Goal: Find specific page/section: Find specific page/section

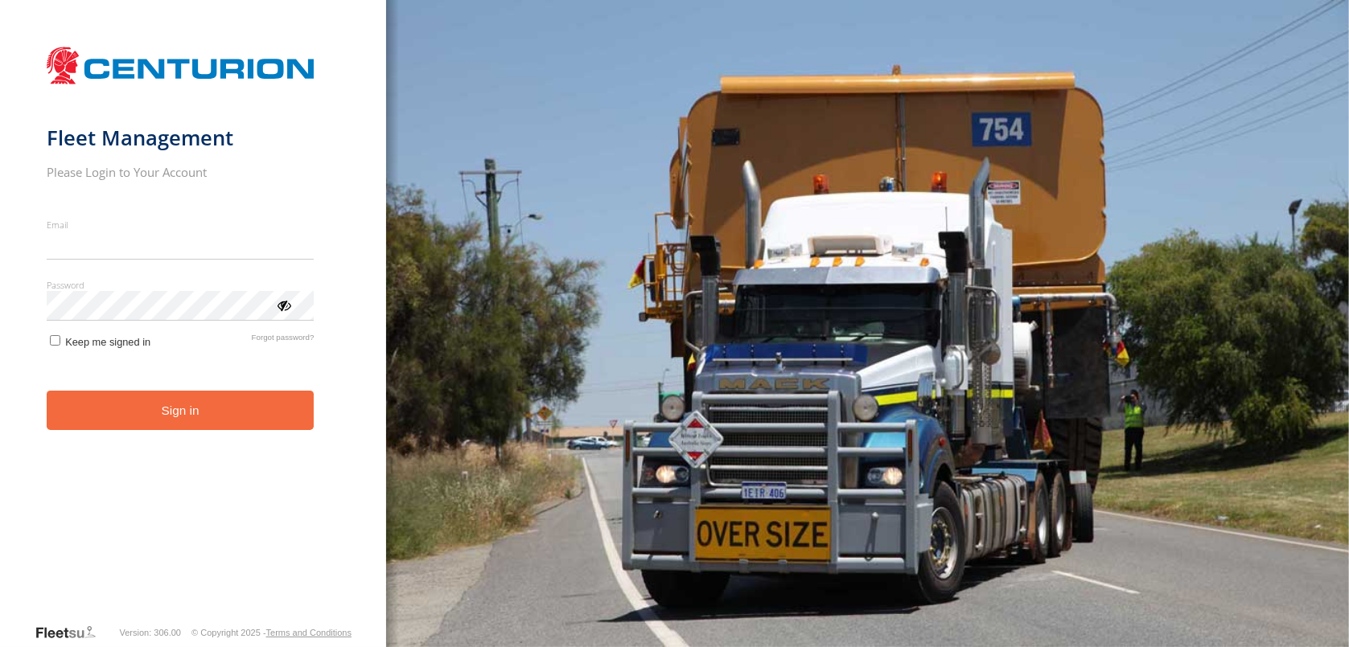
type input "**********"
click at [202, 427] on button "Sign in" at bounding box center [181, 410] width 268 height 39
click at [179, 410] on button "Sign in" at bounding box center [181, 410] width 268 height 39
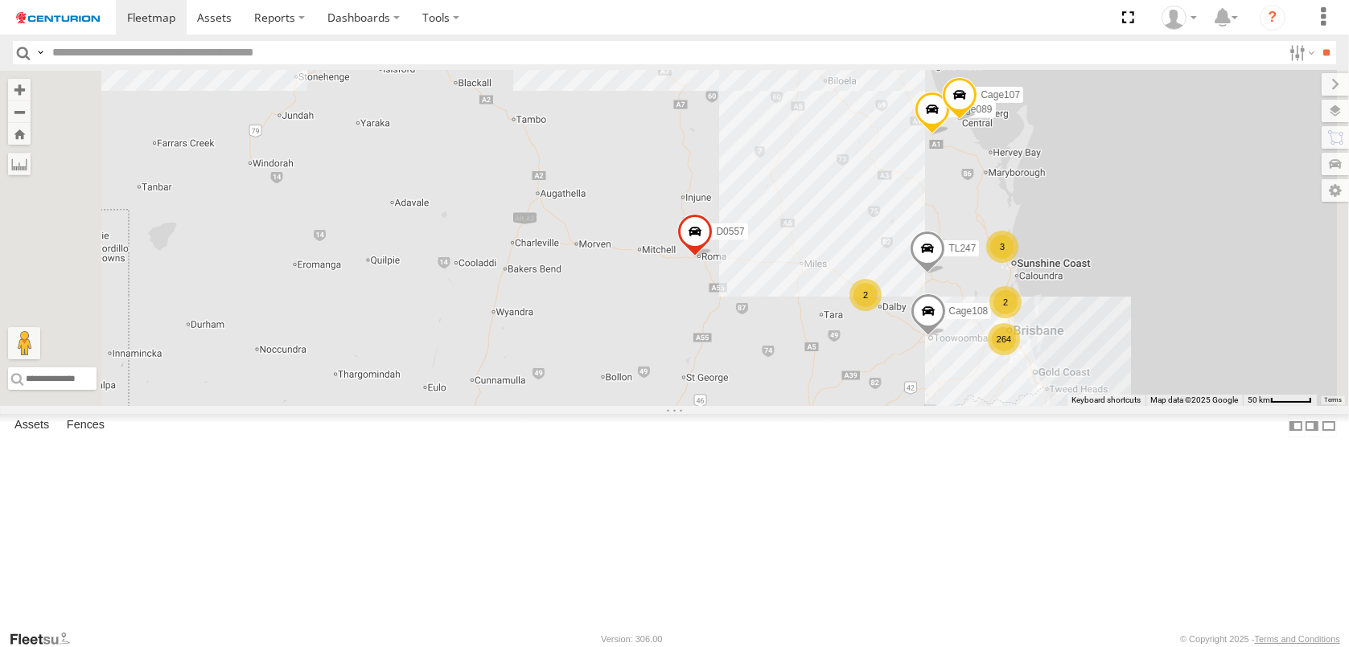
drag, startPoint x: 819, startPoint y: 255, endPoint x: 873, endPoint y: 677, distance: 425.5
click at [873, 647] on html at bounding box center [674, 323] width 1349 height 647
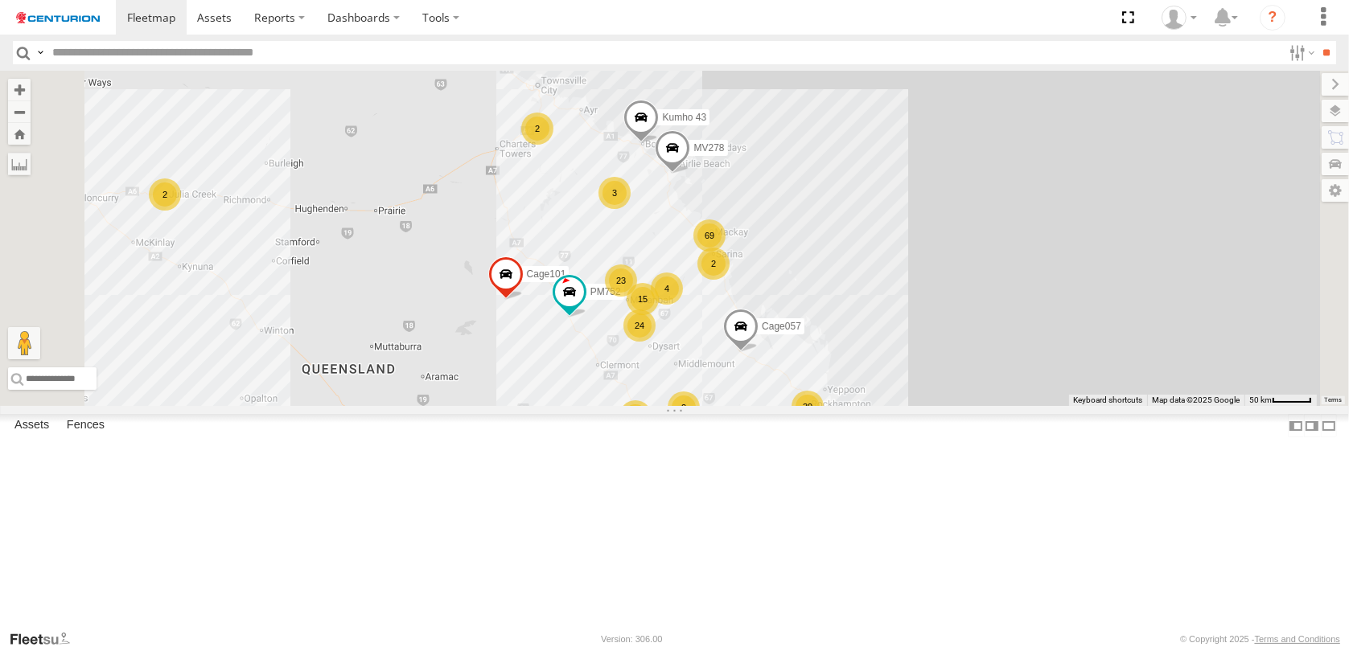
drag, startPoint x: 799, startPoint y: 397, endPoint x: 764, endPoint y: 571, distance: 177.3
click at [764, 406] on div "FT732 F0491 PM850 TL263 D0557 FT733 FT696 264 3 3 2 Cage108 2 TL247 Cage089 Cag…" at bounding box center [674, 238] width 1349 height 335
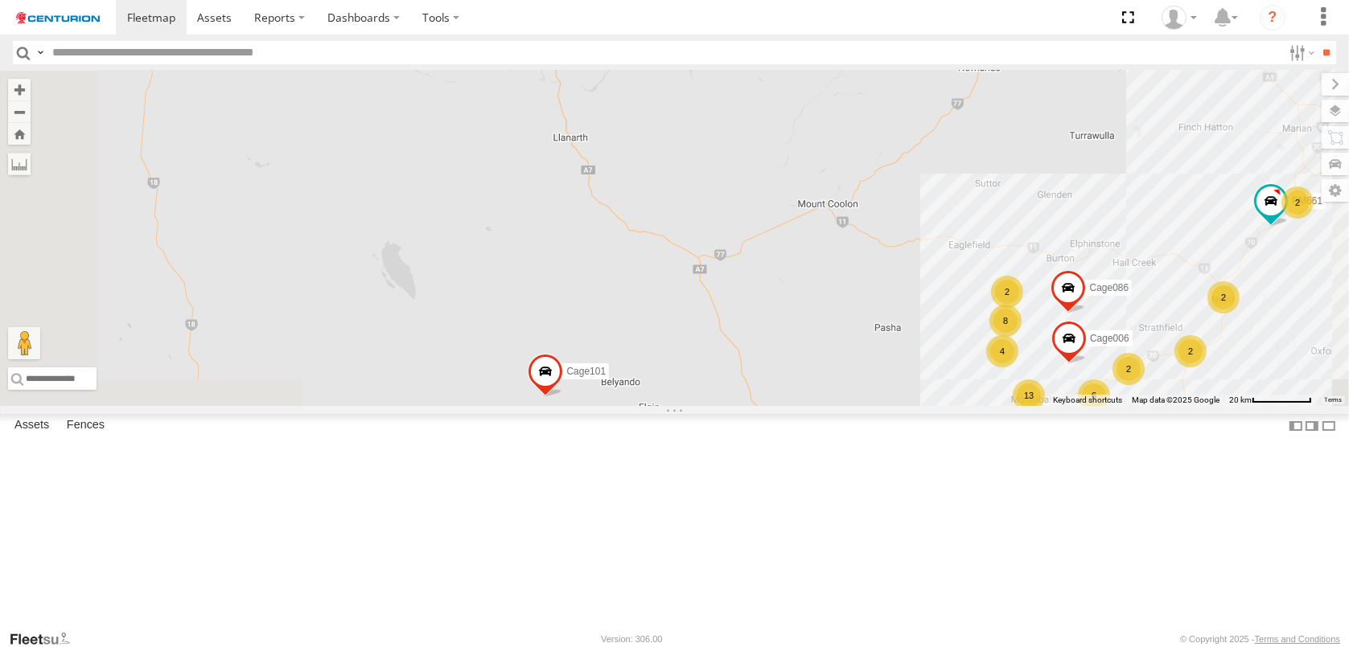
drag, startPoint x: 730, startPoint y: 255, endPoint x: 891, endPoint y: 479, distance: 275.4
click at [891, 406] on div "FT732 F0491 PM850 TL263 D0557 FT733 FT696 Cage108 TL247 Cage089 Cage107 PM752 C…" at bounding box center [674, 238] width 1349 height 335
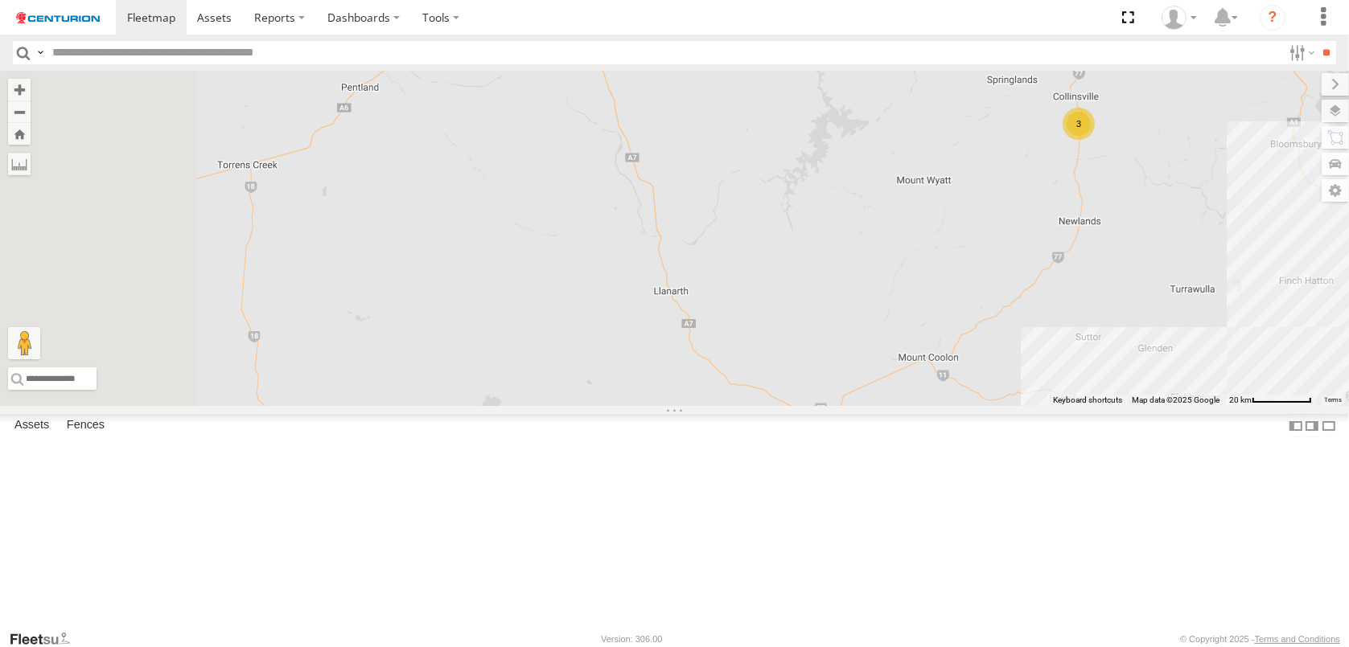
drag, startPoint x: 710, startPoint y: 269, endPoint x: 869, endPoint y: 548, distance: 321.3
click at [869, 406] on div "FT732 F0491 PM850 TL263 D0557 FT733 FT696 Cage108 TL247 Cage089 Cage107 PM752 C…" at bounding box center [674, 238] width 1349 height 335
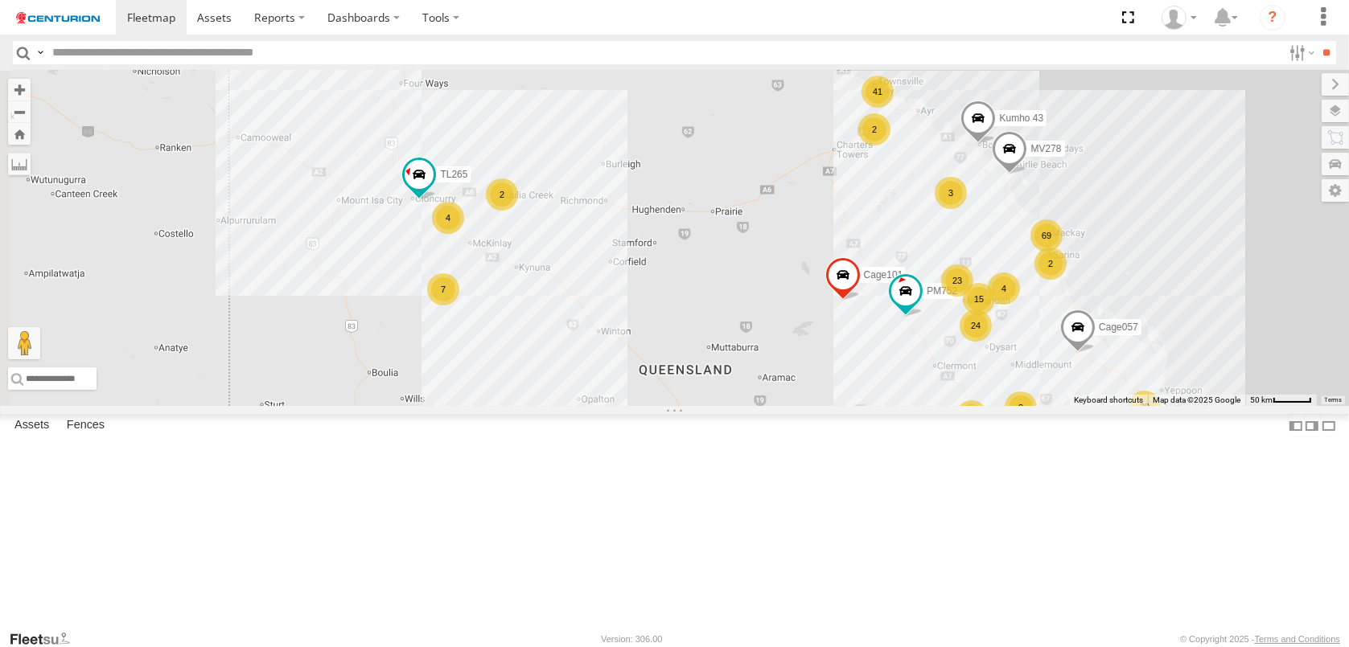
drag, startPoint x: 627, startPoint y: 474, endPoint x: 886, endPoint y: 385, distance: 273.7
click at [886, 385] on div "FT732 F0491 PM850 TL263 D0557 FT733 FT696 Cage108 TL247 Cage089 Cage107 PM752 C…" at bounding box center [674, 238] width 1349 height 335
click at [436, 216] on div "18" at bounding box center [420, 200] width 32 height 32
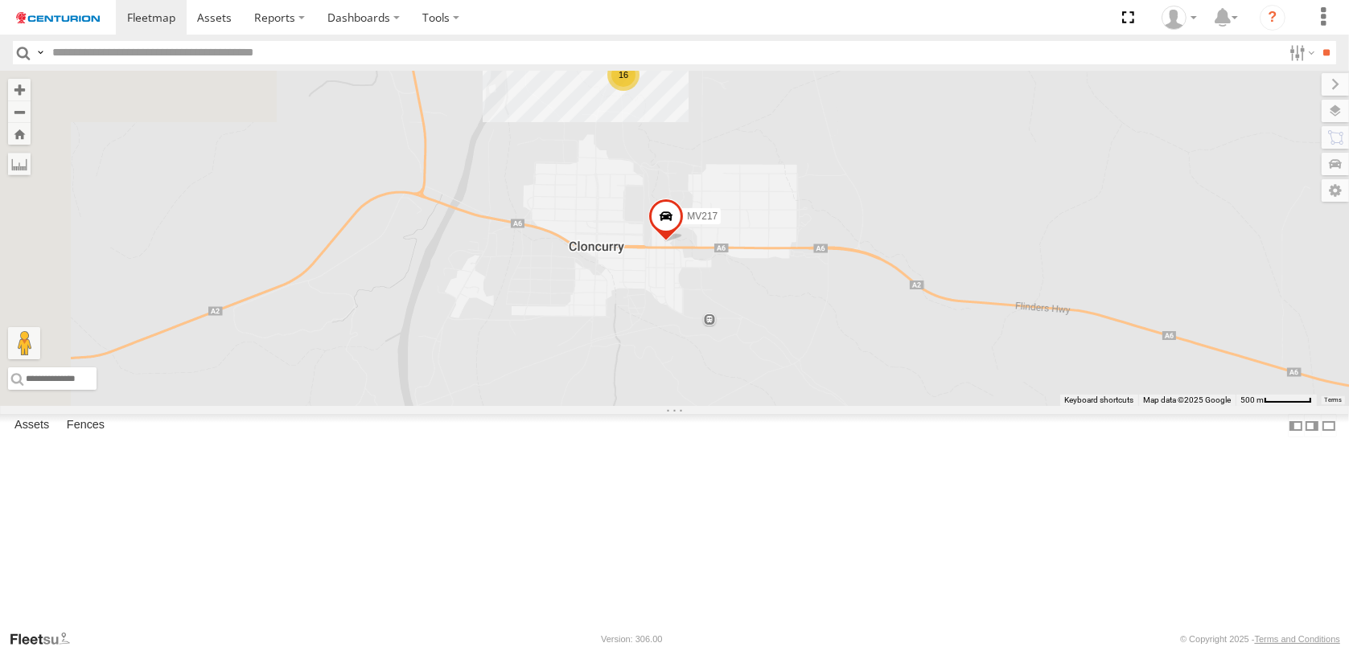
drag, startPoint x: 536, startPoint y: 412, endPoint x: 900, endPoint y: 413, distance: 364.3
click at [900, 406] on div "FT732 F0491 PM850 TL263 D0557 FT733 FT696 Cage108 TL247 Cage089 Cage107 PM752 C…" at bounding box center [674, 238] width 1349 height 335
click at [639, 91] on div "16" at bounding box center [623, 75] width 32 height 32
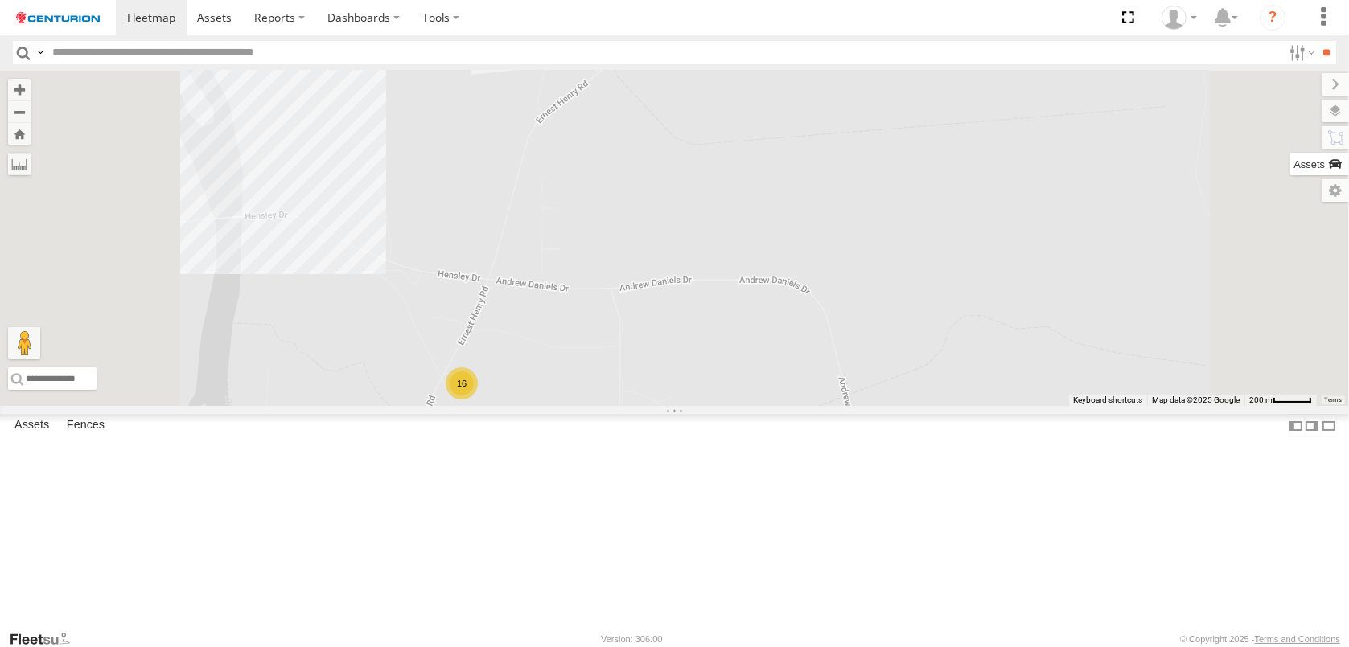
click at [1333, 163] on label at bounding box center [1319, 164] width 59 height 23
click at [0, 0] on input "text" at bounding box center [0, 0] width 0 height 0
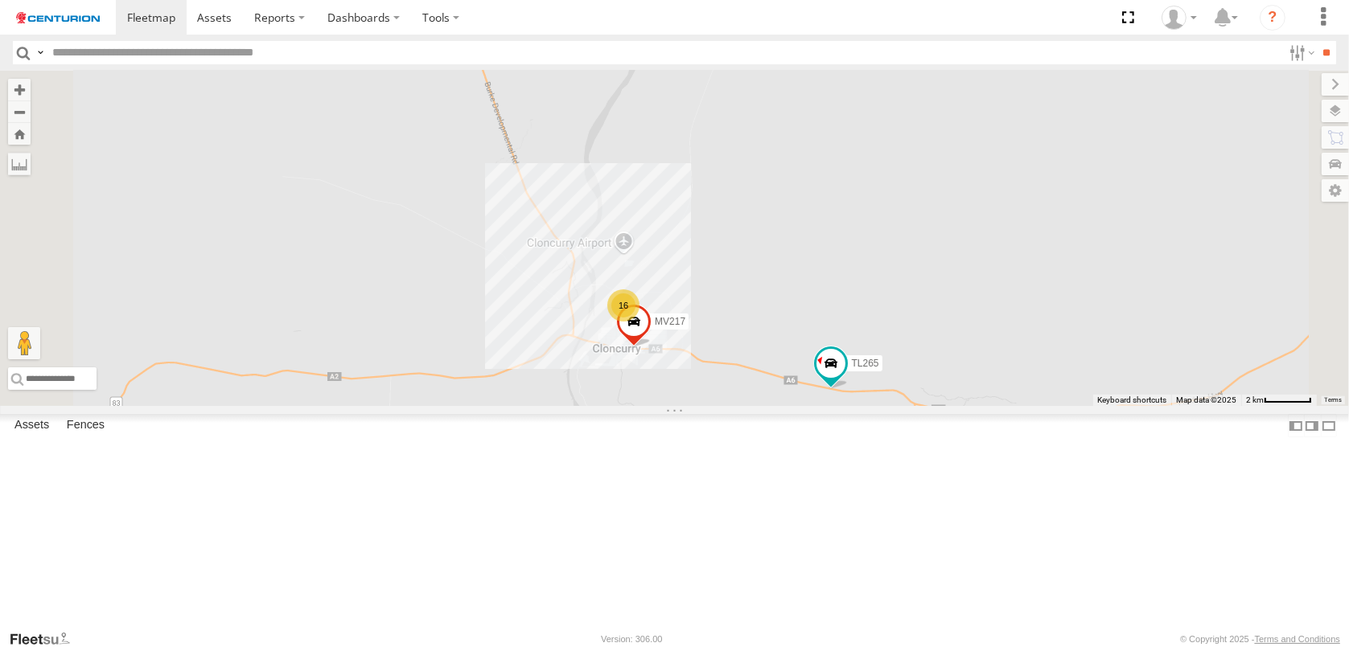
type input "*****"
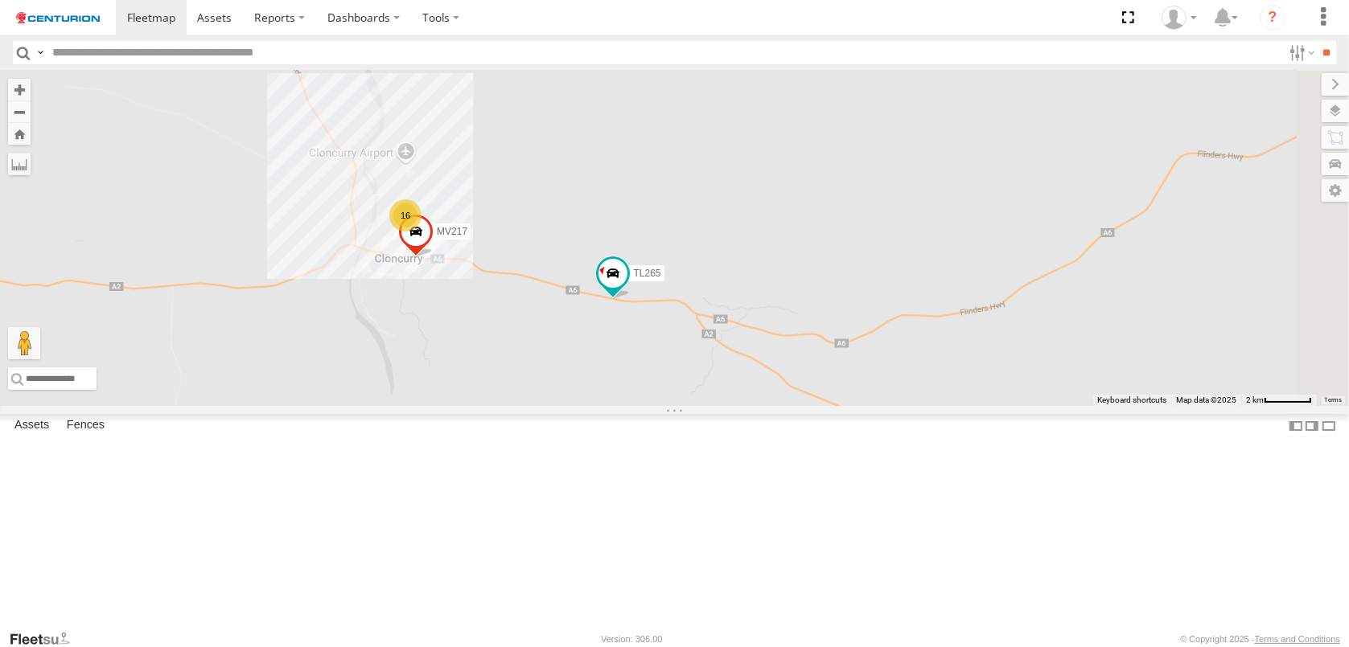
drag, startPoint x: 860, startPoint y: 491, endPoint x: 646, endPoint y: 428, distance: 222.9
click at [646, 406] on div "FT732 F0491 PM850 TL263 D0557 FT733 FT696 Cage108 TL247 Cage089 Cage107 PM752 C…" at bounding box center [674, 238] width 1349 height 335
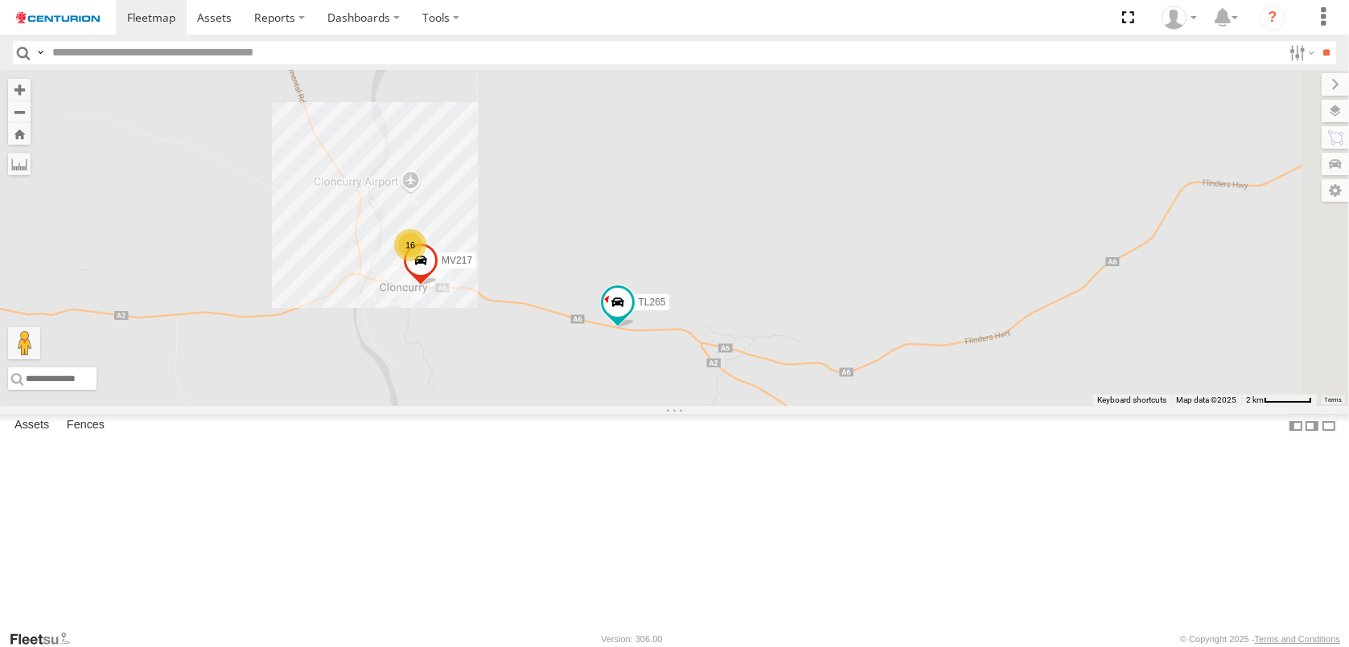
click at [426, 261] on div "16" at bounding box center [410, 245] width 32 height 32
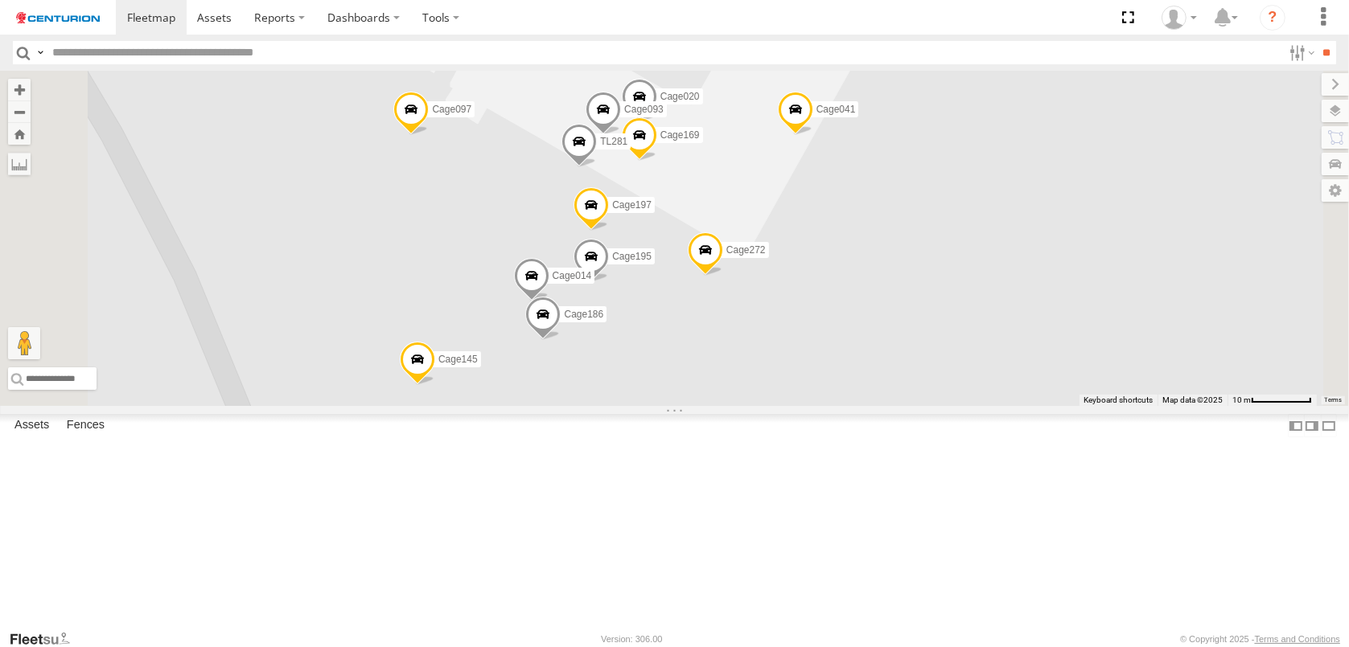
drag, startPoint x: 737, startPoint y: 356, endPoint x: 680, endPoint y: 187, distance: 178.3
click at [680, 187] on div "FT732 F0491 PM850 TL263 D0557 FT733 FT696 Cage108 TL247 Cage089 Cage107 PM752 C…" at bounding box center [674, 238] width 1349 height 335
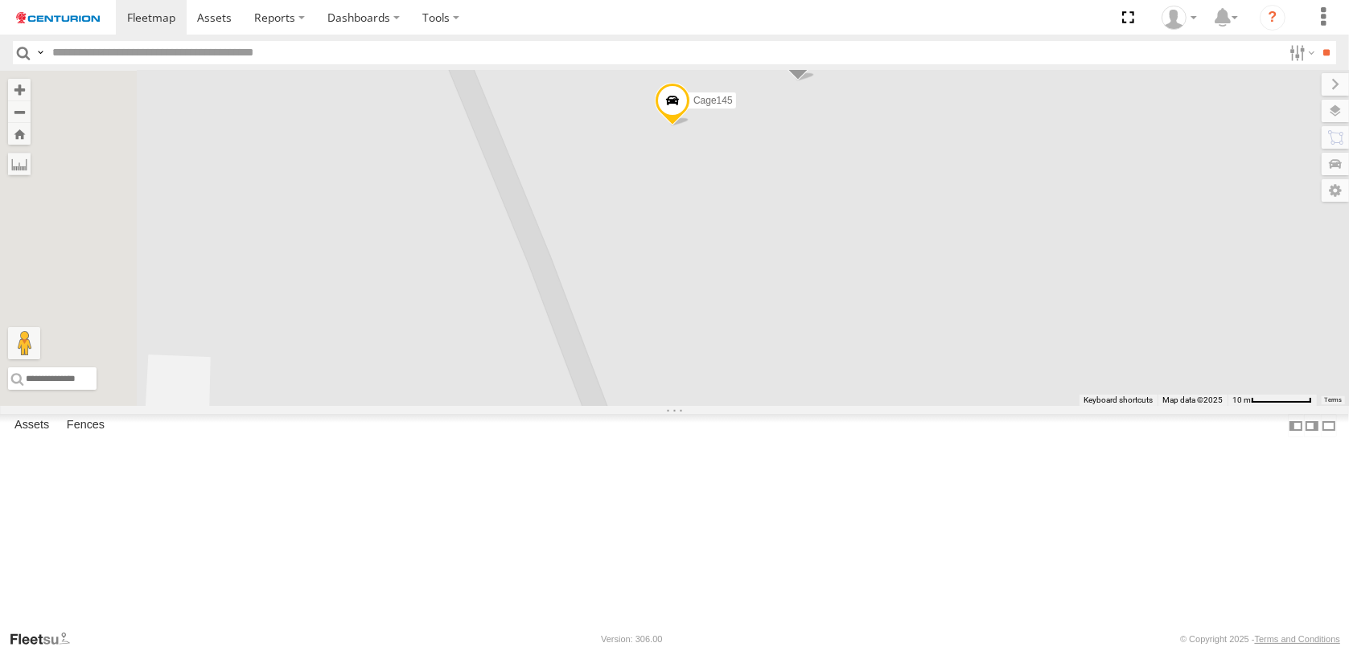
drag, startPoint x: 826, startPoint y: 528, endPoint x: 974, endPoint y: 460, distance: 163.0
click at [1013, 406] on div "FT732 F0491 PM850 TL263 D0557 FT733 FT696 Cage108 TL247 Cage089 Cage107 PM752 C…" at bounding box center [674, 238] width 1349 height 335
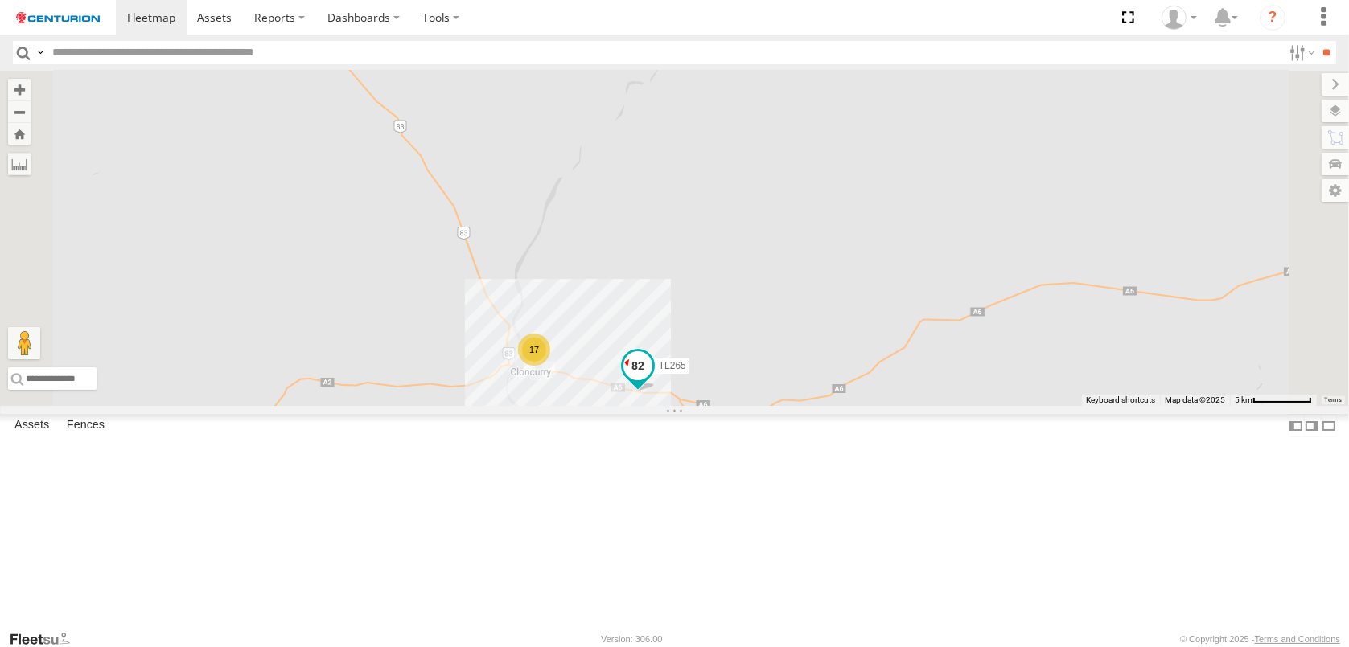
click at [651, 380] on span at bounding box center [636, 365] width 29 height 29
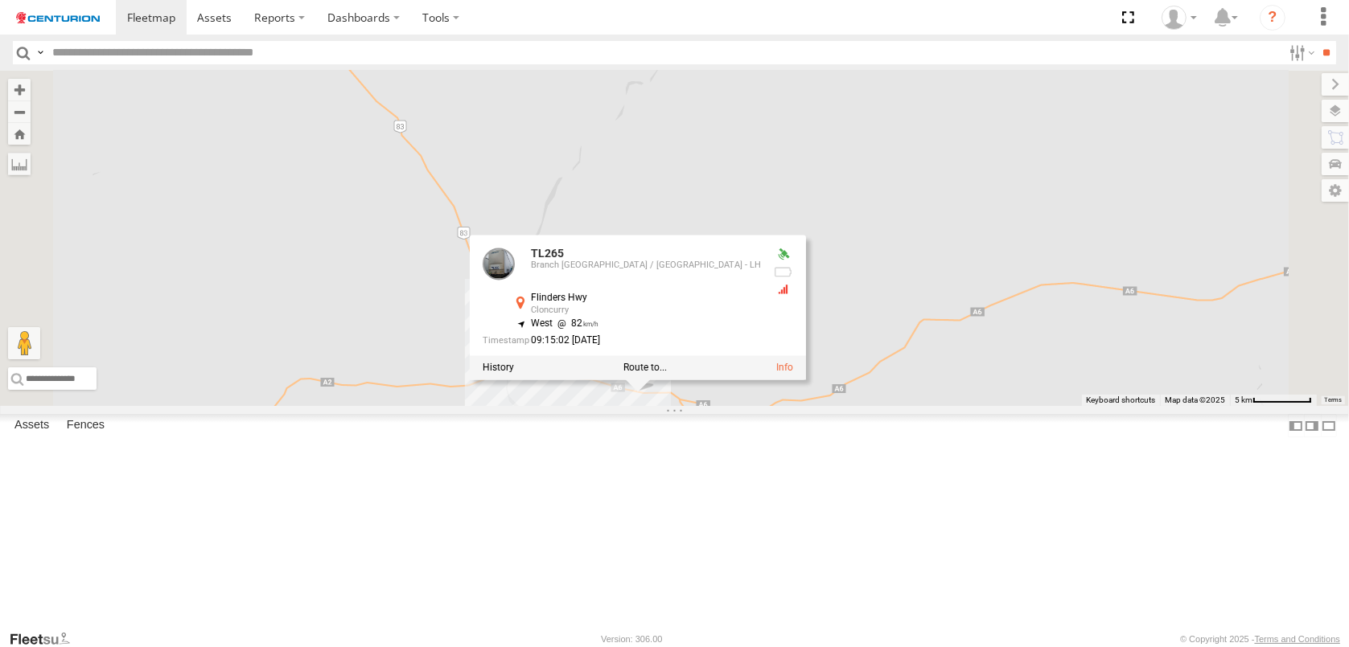
click at [784, 406] on div "FT732 F0491 PM850 TL263 D0557 FT733 FT696 Cage108 TL247 Cage089 Cage107 PM752 C…" at bounding box center [674, 238] width 1349 height 335
